Goal: Complete application form

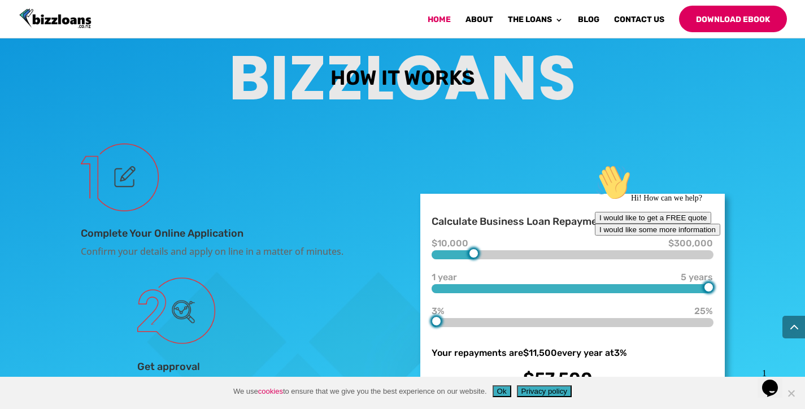
scroll to position [1994, 0]
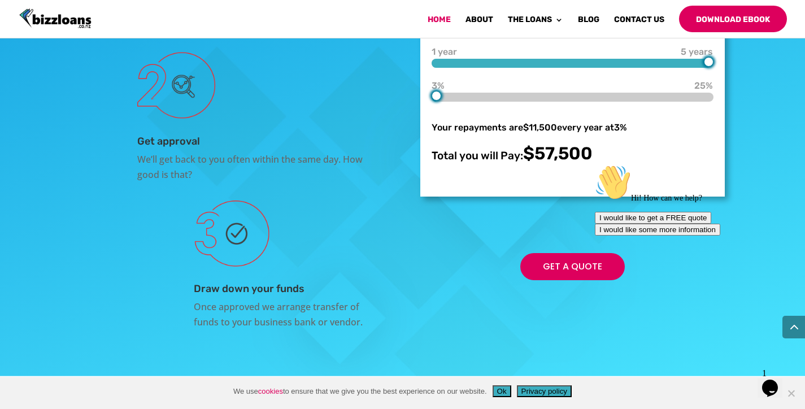
click at [474, 33] on div at bounding box center [474, 28] width 10 height 10
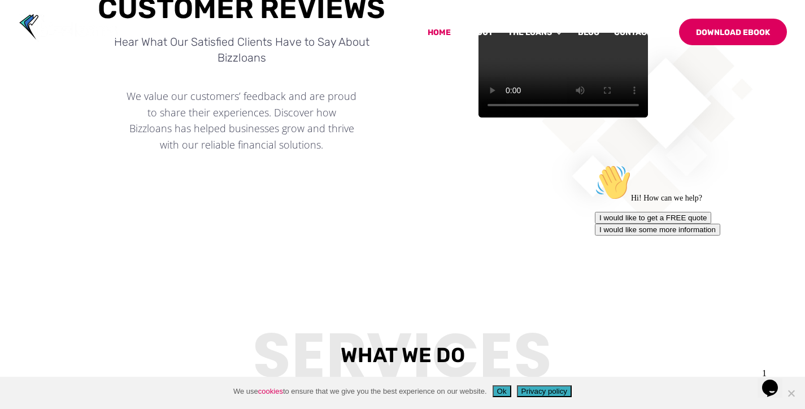
scroll to position [0, 0]
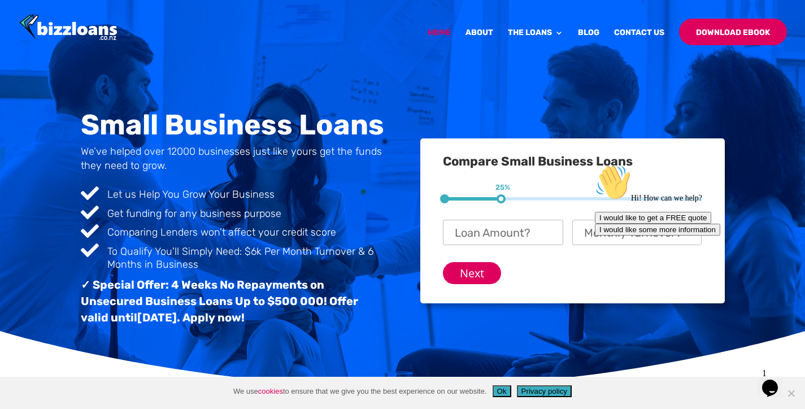
drag, startPoint x: 503, startPoint y: 198, endPoint x: 529, endPoint y: 196, distance: 26.0
click at [529, 197] on div "1 25% 2 50% 3 75%" at bounding box center [572, 198] width 259 height 3
click at [506, 229] on input "Loan Amount? *" at bounding box center [503, 232] width 120 height 25
click input "Previous" at bounding box center [0, 0] width 0 height 0
type input "$ 300,000"
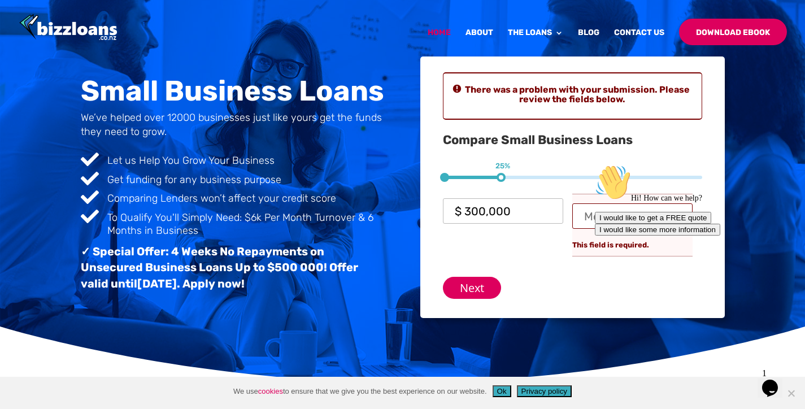
scroll to position [16, 27]
click at [626, 220] on div "Hi! How can we help? I would like to get a FREE quote I would like some more in…" at bounding box center [695, 199] width 203 height 71
click at [627, 217] on div "Hi! How can we help? I would like to get a FREE quote I would like some more in…" at bounding box center [695, 199] width 203 height 71
click at [627, 215] on div "Hi! How can we help? I would like to get a FREE quote I would like some more in…" at bounding box center [695, 199] width 203 height 71
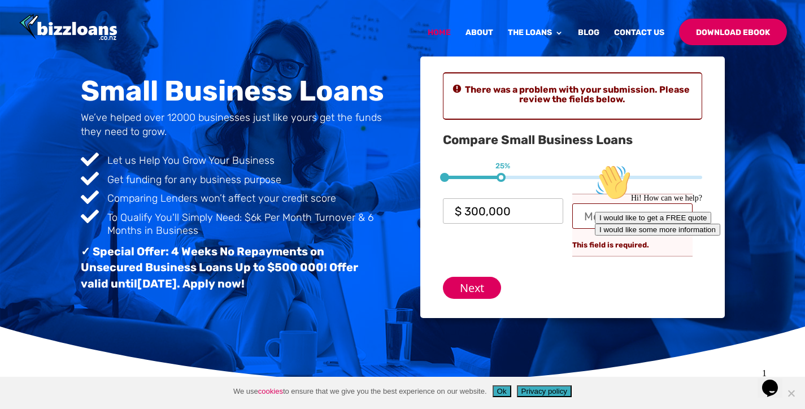
click at [611, 220] on div "Hi! How can we help? I would like to get a FREE quote I would like some more in…" at bounding box center [695, 199] width 203 height 71
click at [594, 216] on div "Hi! How can we help? I would like to get a FREE quote I would like some more in…" at bounding box center [695, 199] width 203 height 71
click at [633, 209] on div "Hi! How can we help? I would like to get a FREE quote I would like some more in…" at bounding box center [695, 199] width 203 height 71
click at [669, 210] on div "Hi! How can we help? I would like to get a FREE quote I would like some more in…" at bounding box center [695, 199] width 203 height 71
click at [680, 218] on div "Hi! How can we help? I would like to get a FREE quote I would like some more in…" at bounding box center [695, 199] width 203 height 71
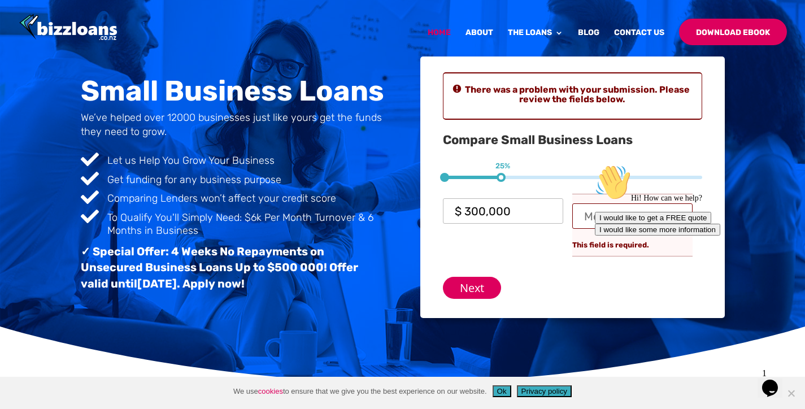
click at [680, 218] on div "Hi! How can we help? I would like to get a FREE quote I would like some more in…" at bounding box center [695, 199] width 203 height 71
click at [697, 203] on div "Hi! How can we help?" at bounding box center [695, 183] width 203 height 38
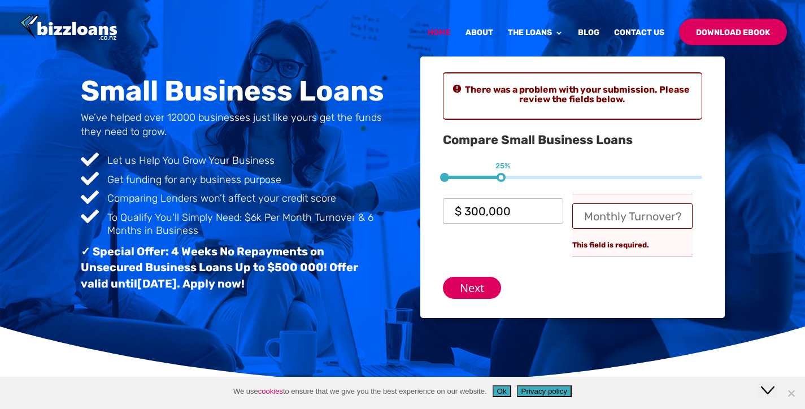
scroll to position [0, 0]
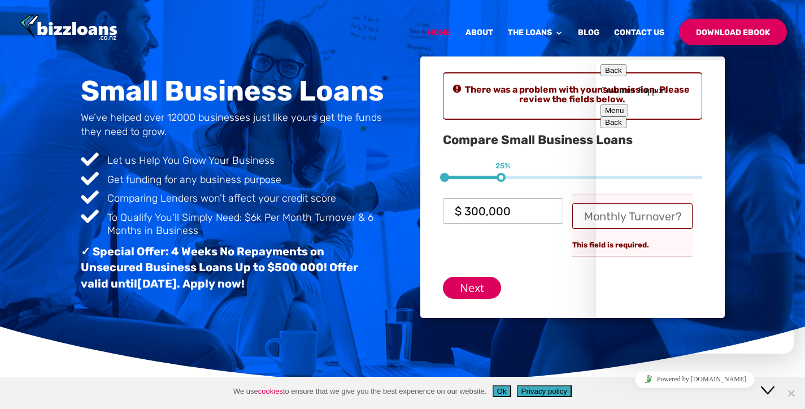
click at [613, 76] on button "Back" at bounding box center [613, 70] width 26 height 12
click at [578, 195] on li "Monthly Turnover? * This field is required." at bounding box center [632, 225] width 120 height 63
drag, startPoint x: 632, startPoint y: 334, endPoint x: 683, endPoint y: 309, distance: 57.1
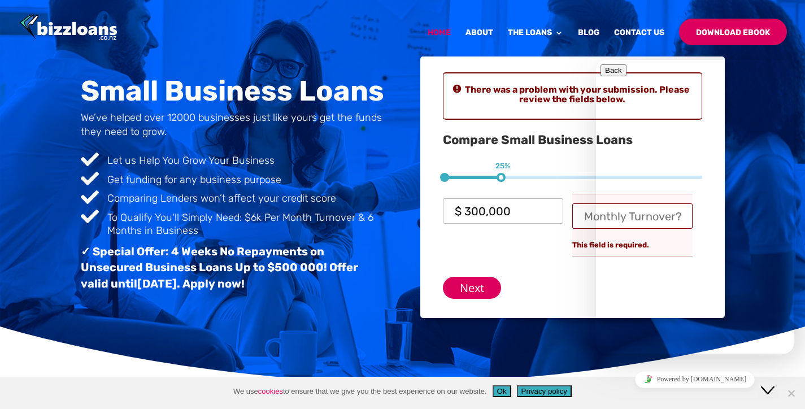
click at [556, 284] on div "Next" at bounding box center [572, 283] width 259 height 31
click at [760, 64] on div at bounding box center [694, 64] width 189 height 0
click at [507, 168] on span "25%" at bounding box center [502, 165] width 15 height 9
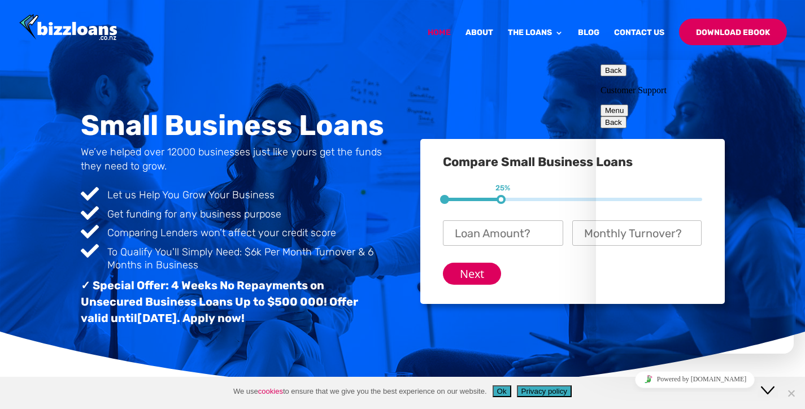
click at [615, 76] on button "Back" at bounding box center [613, 70] width 26 height 12
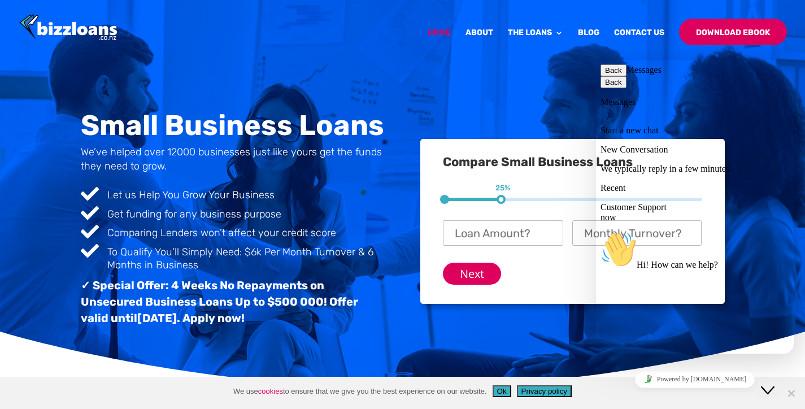
drag, startPoint x: 607, startPoint y: 65, endPoint x: 758, endPoint y: 89, distance: 152.5
click at [758, 76] on div "Back Messages" at bounding box center [694, 70] width 189 height 12
drag, startPoint x: 753, startPoint y: 84, endPoint x: 795, endPoint y: 142, distance: 71.6
click html "Back Messages Back Messages Start a new chat New Conversation We typically repl…"
drag, startPoint x: 759, startPoint y: 95, endPoint x: 762, endPoint y: 115, distance: 20.5
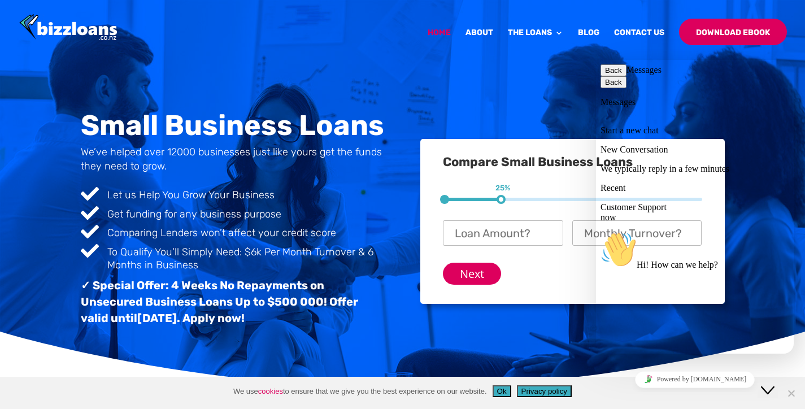
click at [762, 115] on div "Back Messages Back Messages Start a new chat New Conversation We typically repl…" at bounding box center [694, 317] width 189 height 506
click at [774, 383] on icon "Close Chat This icon closes the chat window." at bounding box center [767, 390] width 14 height 14
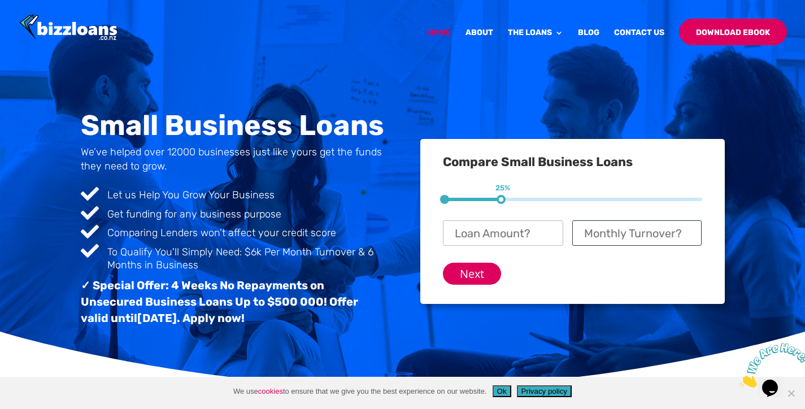
click at [636, 240] on input "Monthly Turnover? *" at bounding box center [636, 232] width 129 height 25
type input "$ 120,000"
click at [497, 227] on input "Loan Amount? *" at bounding box center [503, 232] width 120 height 25
type input "3"
type input "$ 270,000"
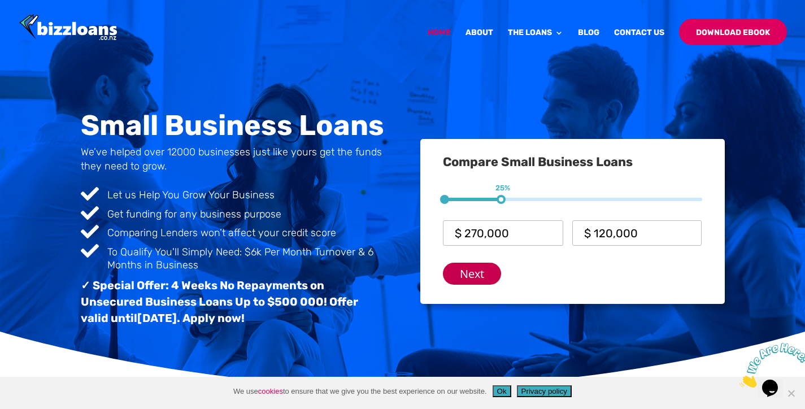
click at [464, 271] on input "Next" at bounding box center [472, 274] width 58 height 22
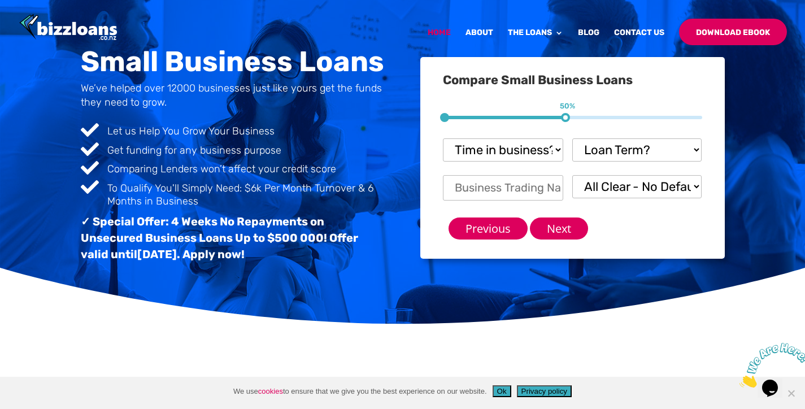
scroll to position [16, 27]
select select "Over 24 months"
select select "12 - 18 months"
click at [556, 185] on input "Business Trading Name *" at bounding box center [503, 187] width 120 height 25
type input "Reset Urban Design"
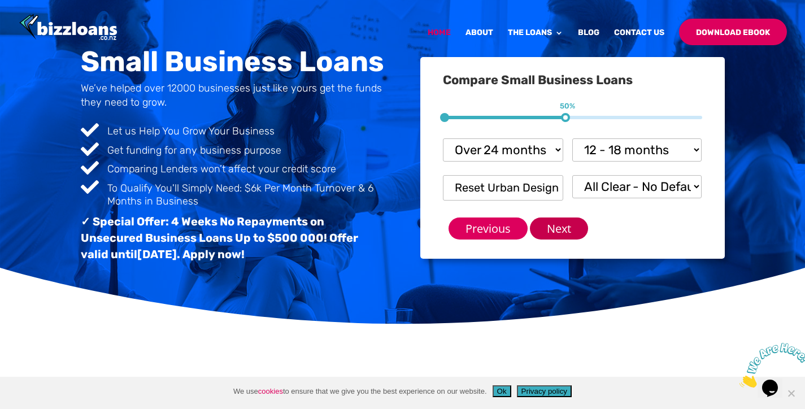
click at [561, 222] on input "Next" at bounding box center [559, 228] width 58 height 22
